Goal: Information Seeking & Learning: Learn about a topic

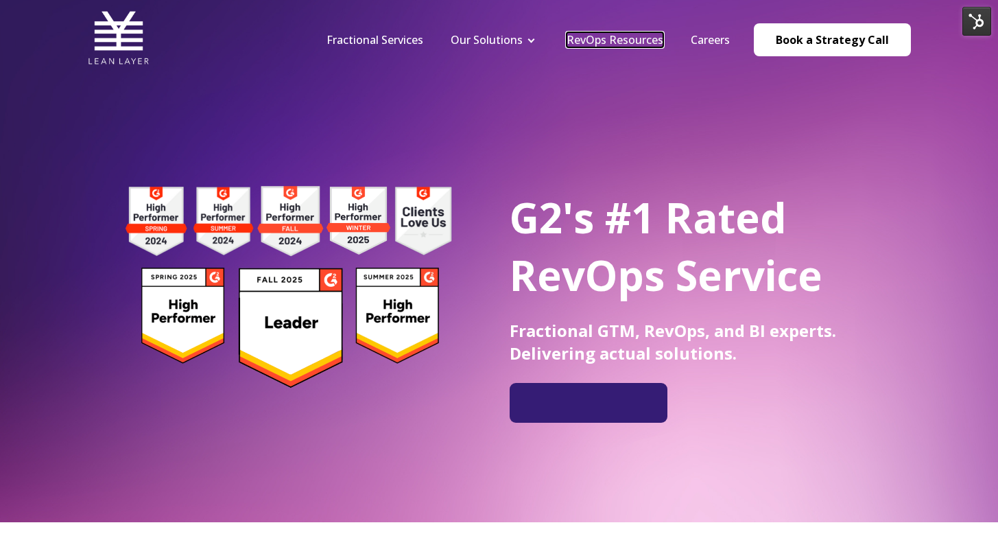
click at [596, 36] on link "RevOps Resources" at bounding box center [615, 39] width 97 height 15
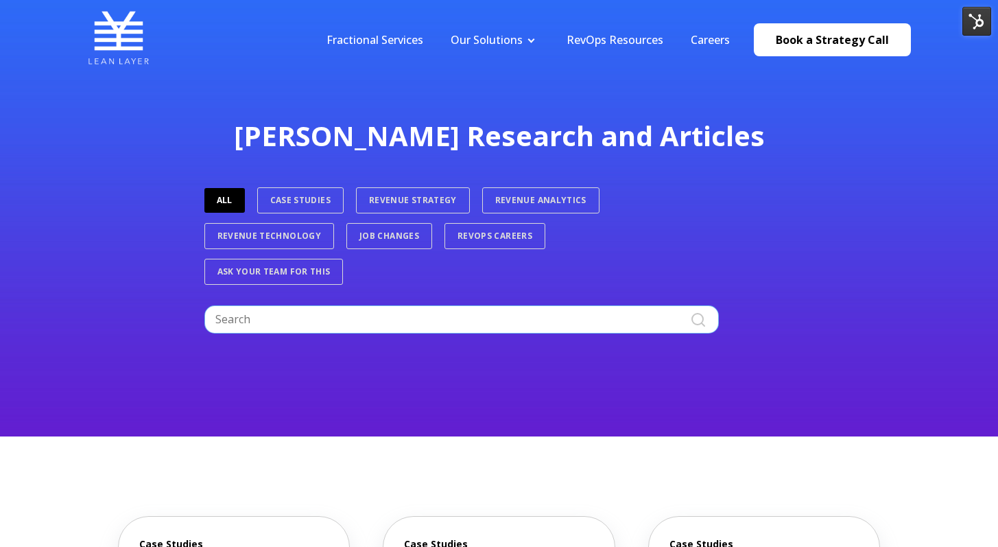
click at [390, 314] on input "Search" at bounding box center [461, 318] width 515 height 27
type input "s"
click at [304, 187] on link "Case Studies" at bounding box center [300, 200] width 86 height 26
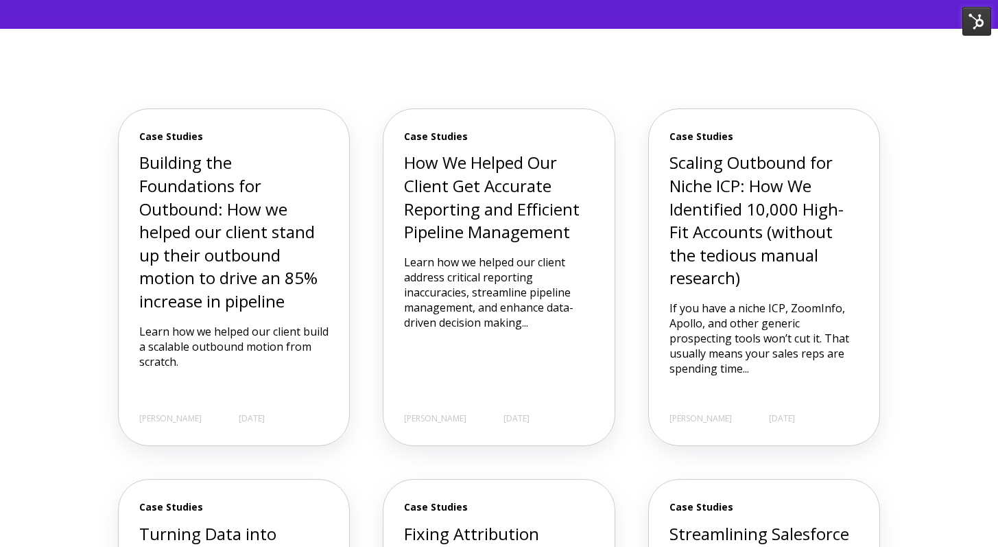
click at [274, 194] on h3 "Building the Foundations for Outbound: How we helped our client stand up their …" at bounding box center [234, 231] width 190 height 161
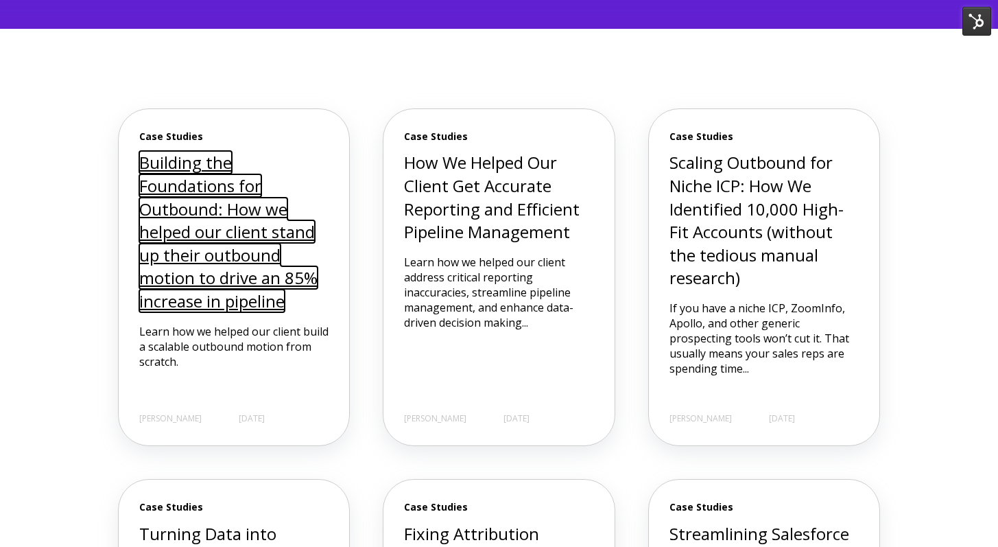
click at [239, 197] on link "Building the Foundations for Outbound: How we helped our client stand up their …" at bounding box center [228, 231] width 178 height 161
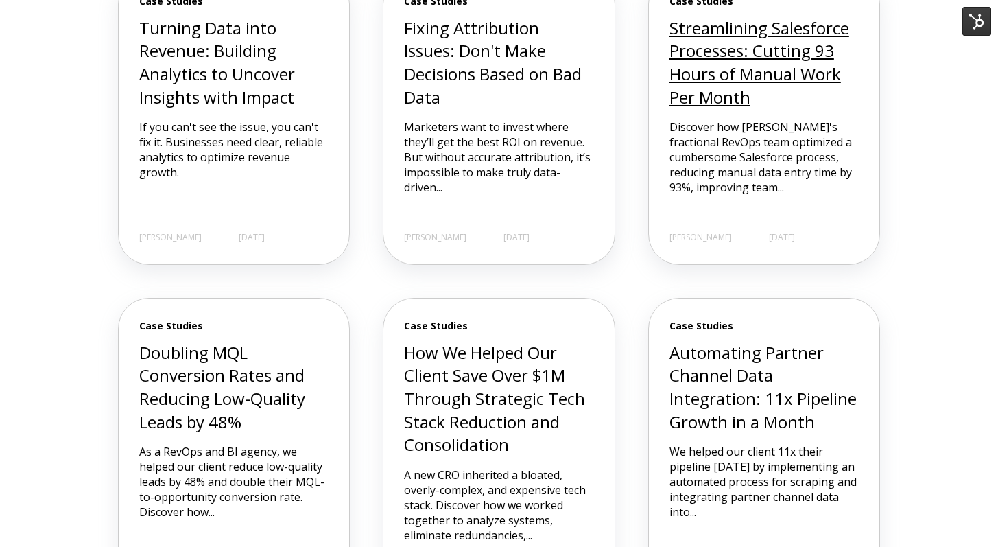
scroll to position [922, 0]
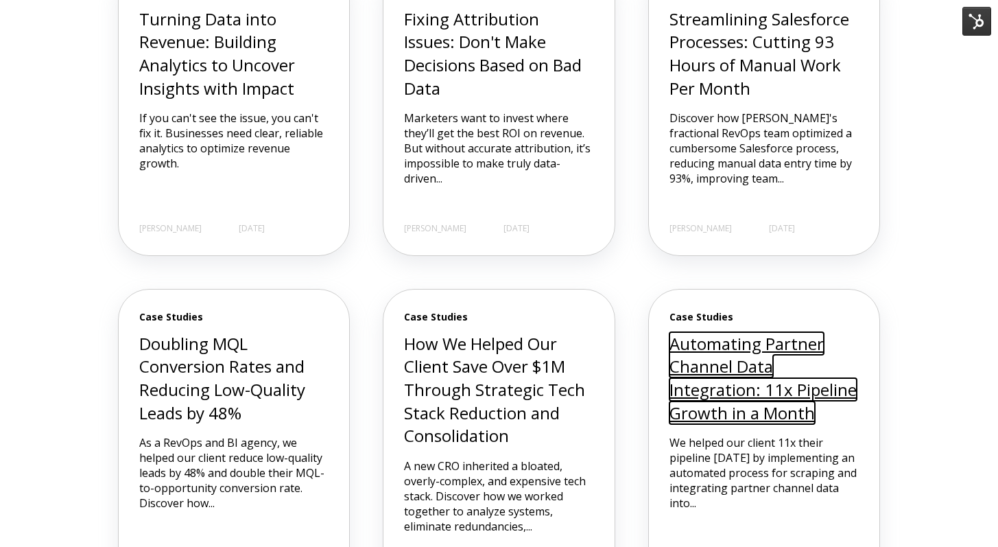
click at [711, 357] on link "Automating Partner Channel Data Integration: 11x Pipeline Growth in a Month" at bounding box center [763, 378] width 187 height 92
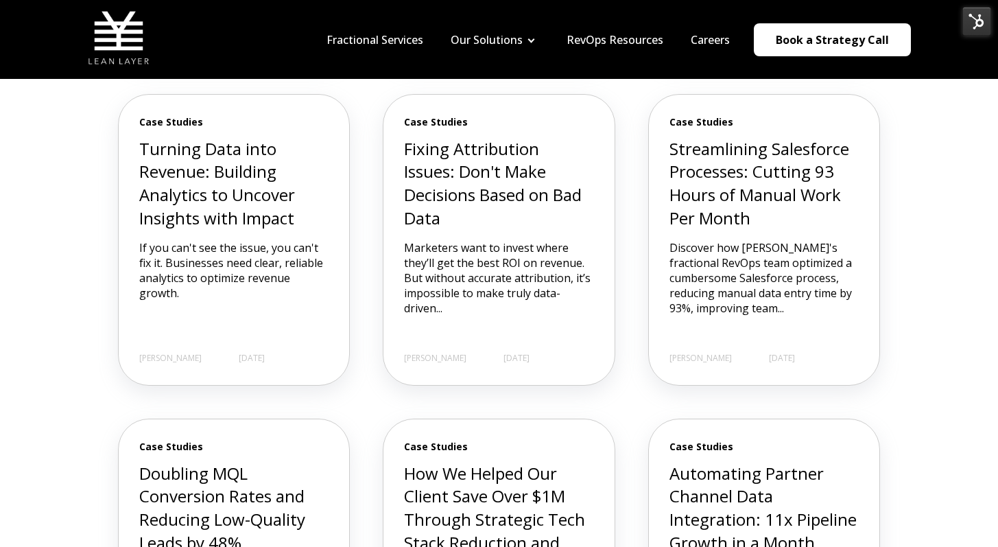
scroll to position [774, 0]
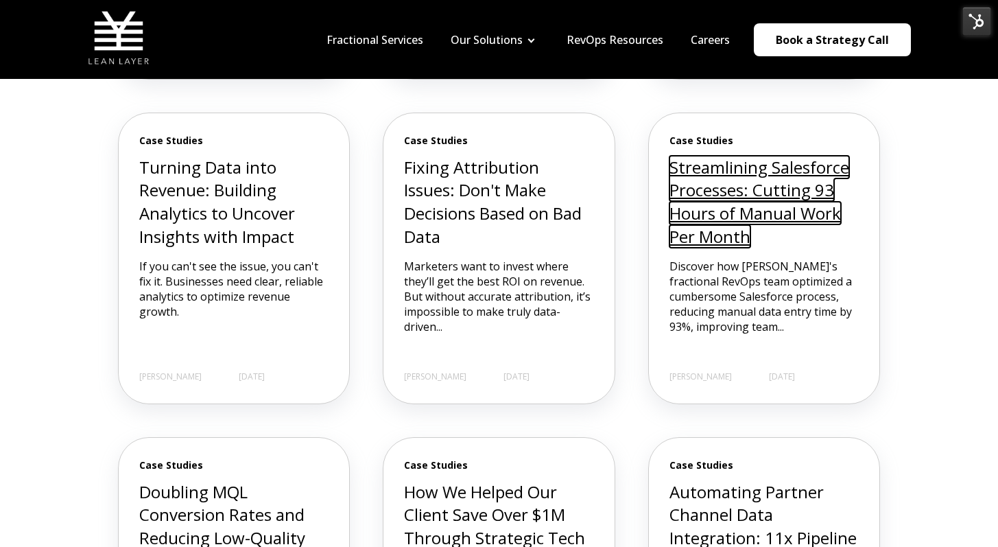
click at [681, 200] on link "Streamlining Salesforce Processes: Cutting 93 Hours of Manual Work Per Month" at bounding box center [760, 202] width 180 height 92
